Goal: Entertainment & Leisure: Consume media (video, audio)

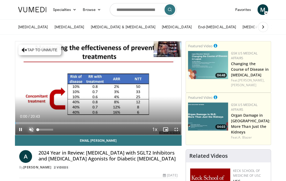
click at [29, 128] on span "Video Player" at bounding box center [31, 129] width 11 height 11
click at [30, 128] on span "Video Player" at bounding box center [31, 129] width 11 height 11
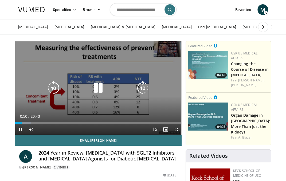
click at [97, 90] on icon "Video Player" at bounding box center [98, 88] width 15 height 15
